Goal: Find specific page/section: Find specific page/section

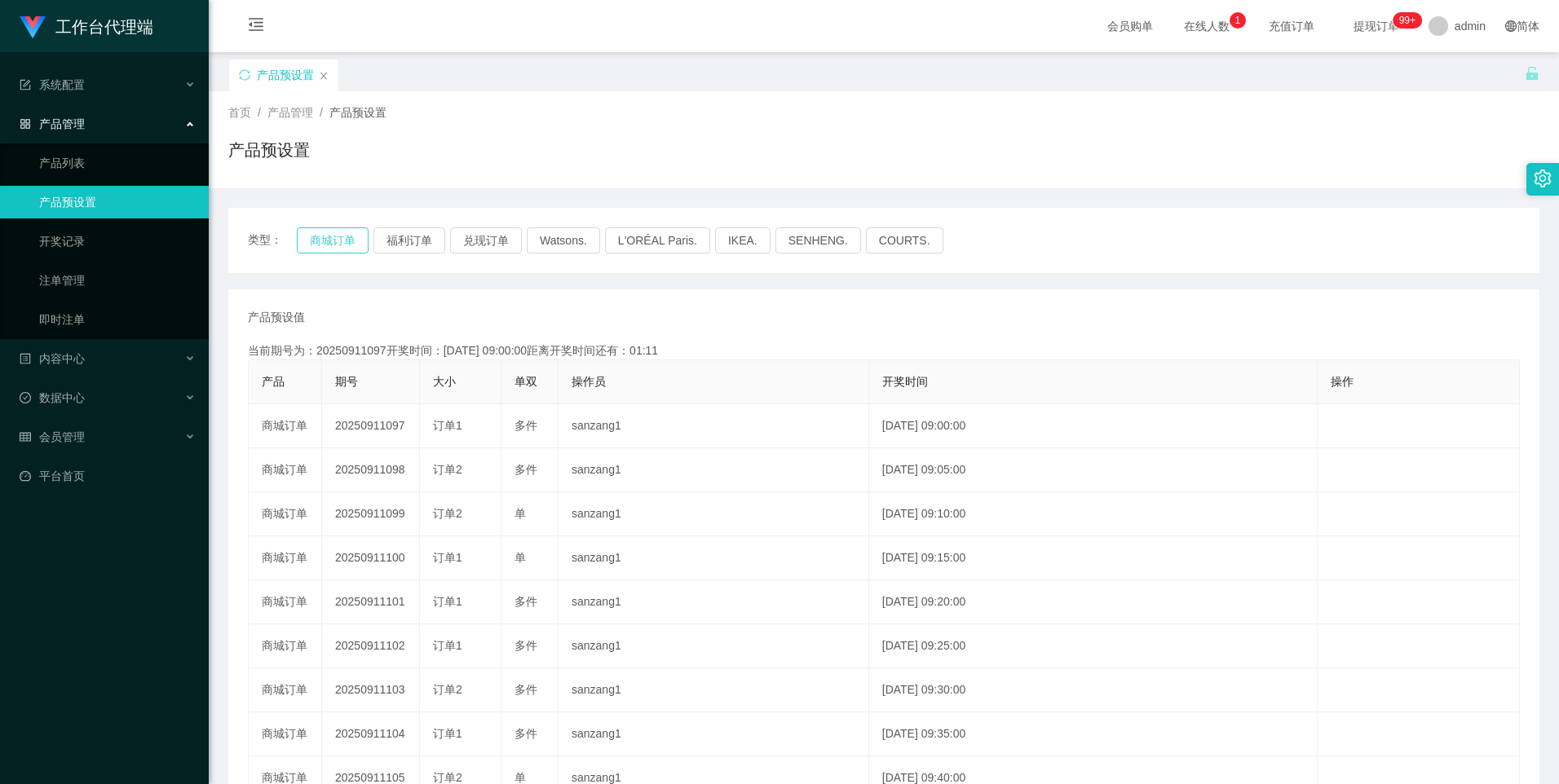
click at [308, 235] on button "商城订单" at bounding box center [332, 241] width 72 height 26
click at [735, 349] on div "当前期号为：20250911098开奖时间：[DATE] 09:05:00距离开奖时间还有：05:35" at bounding box center [884, 351] width 1272 height 17
click at [333, 228] on button "商城订单" at bounding box center [332, 241] width 72 height 26
click at [414, 245] on button "福利订单" at bounding box center [409, 241] width 72 height 26
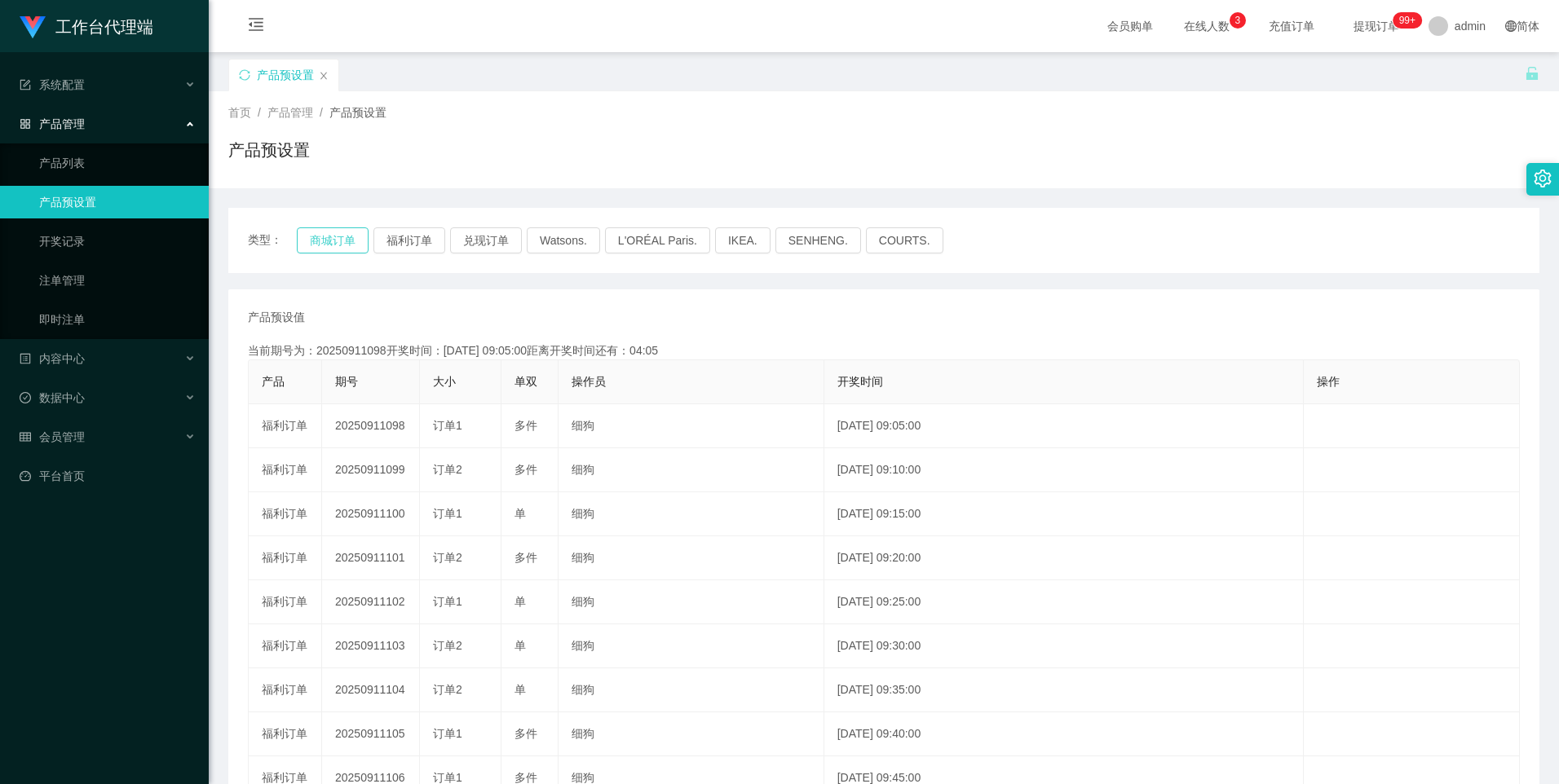
click at [352, 237] on button "商城订单" at bounding box center [332, 241] width 72 height 26
